Goal: Task Accomplishment & Management: Manage account settings

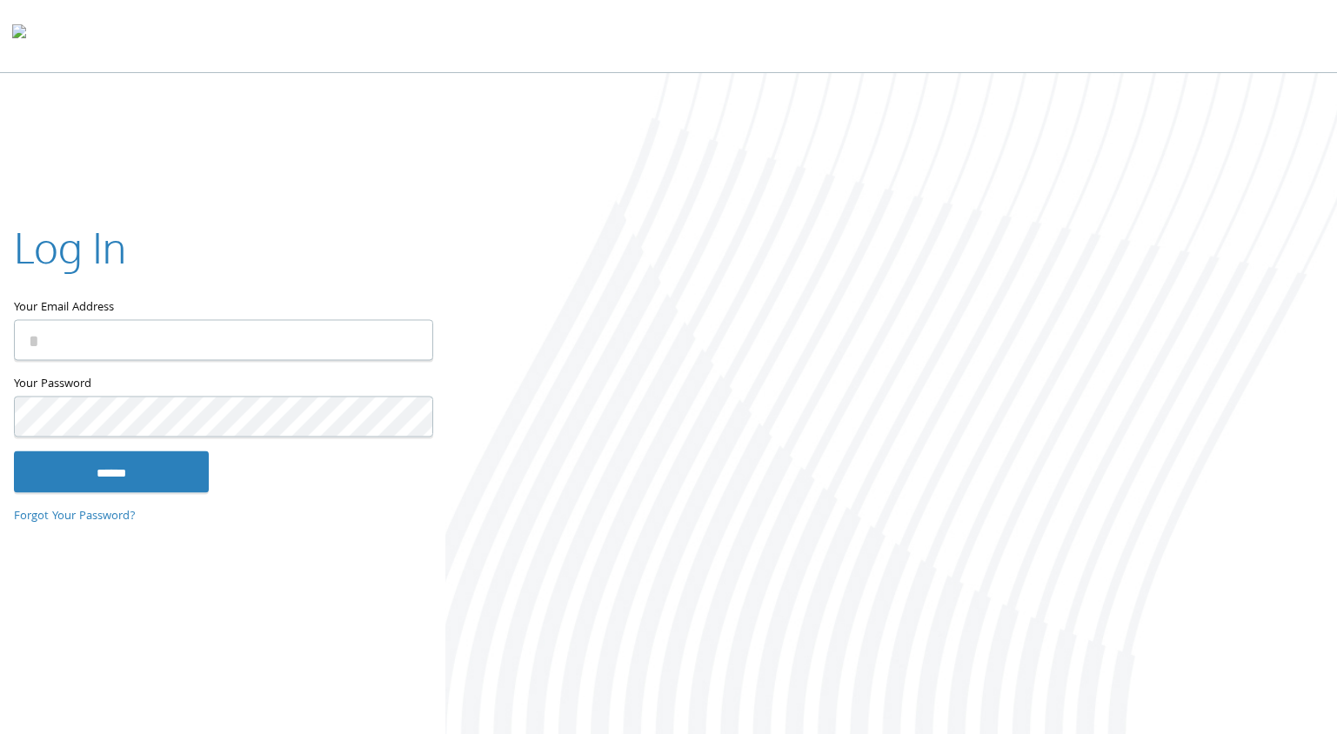
type input "**********"
click at [109, 497] on div "**********" at bounding box center [223, 367] width 446 height 352
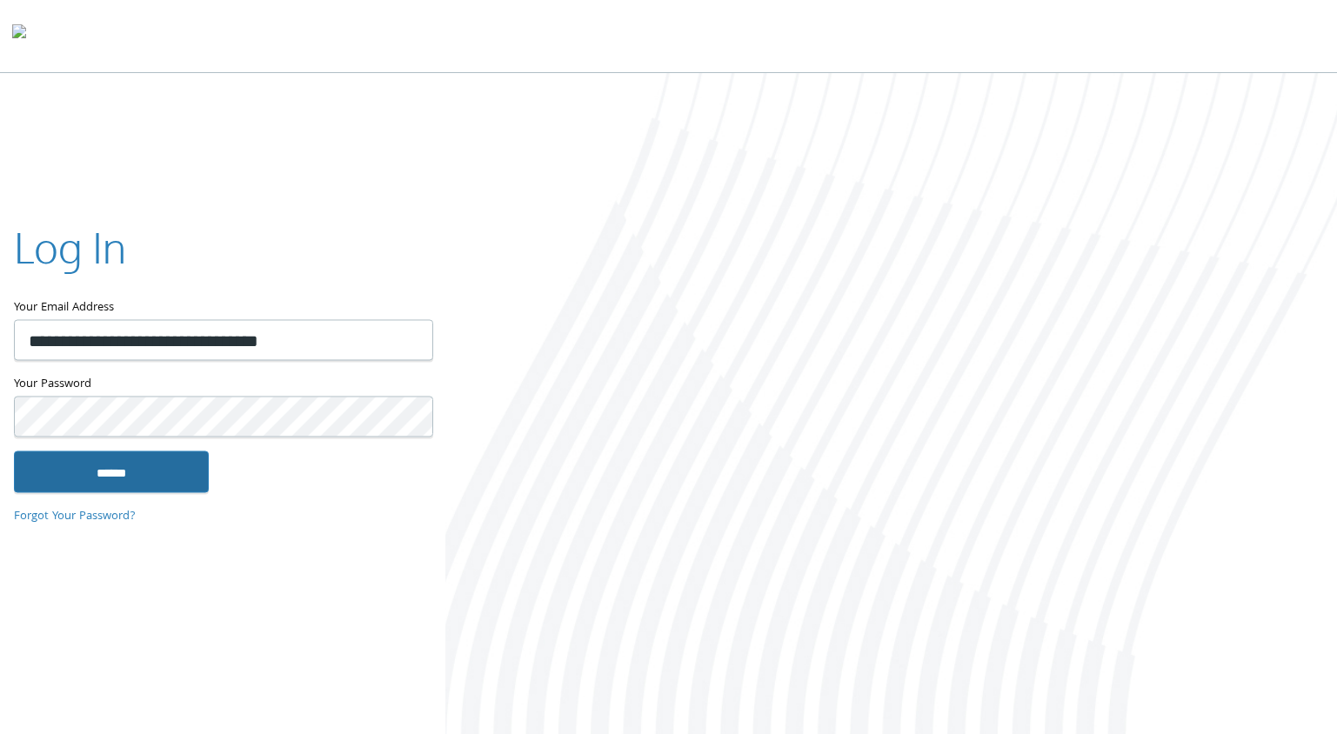
click at [114, 461] on input "******" at bounding box center [111, 473] width 195 height 42
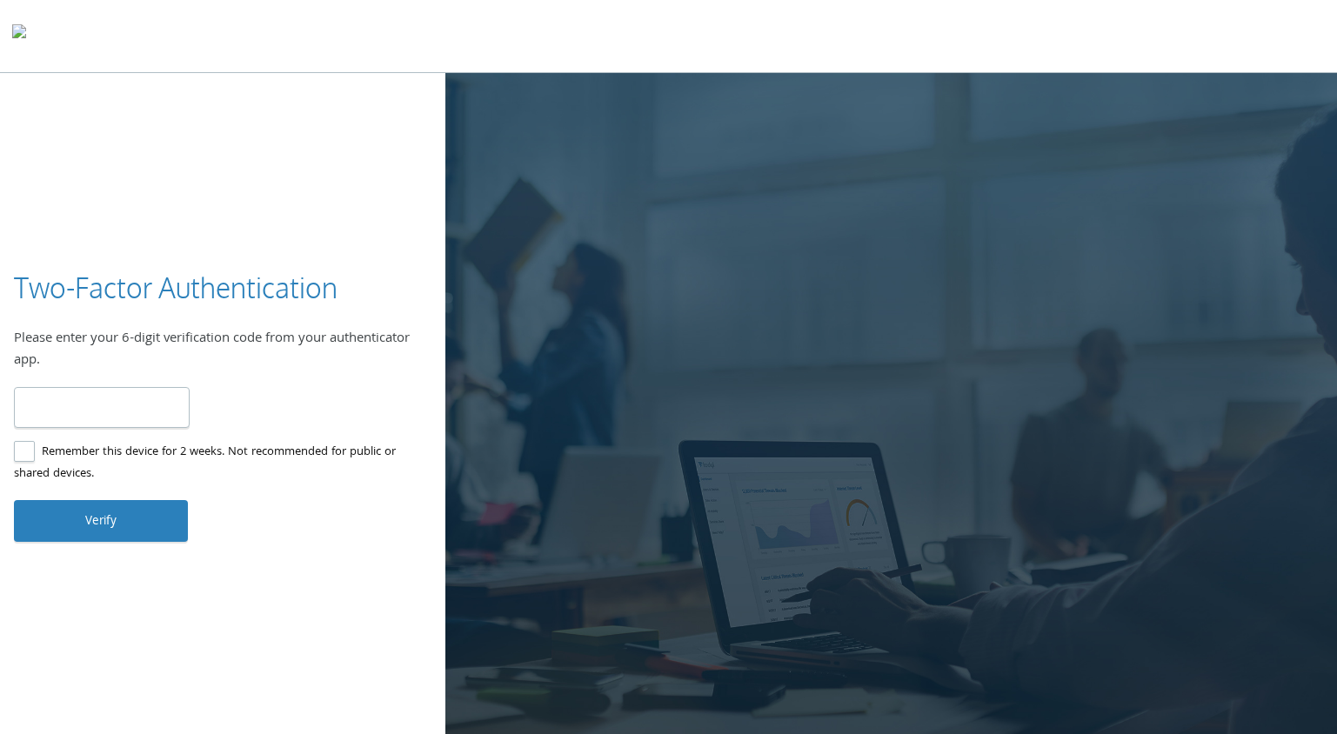
type input "******"
